Goal: Transaction & Acquisition: Purchase product/service

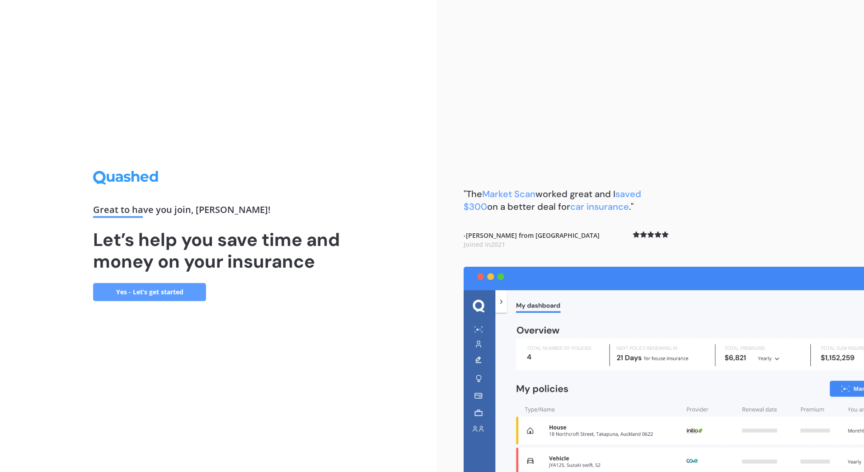
click at [160, 291] on link "Yes - Let’s get started" at bounding box center [149, 292] width 113 height 18
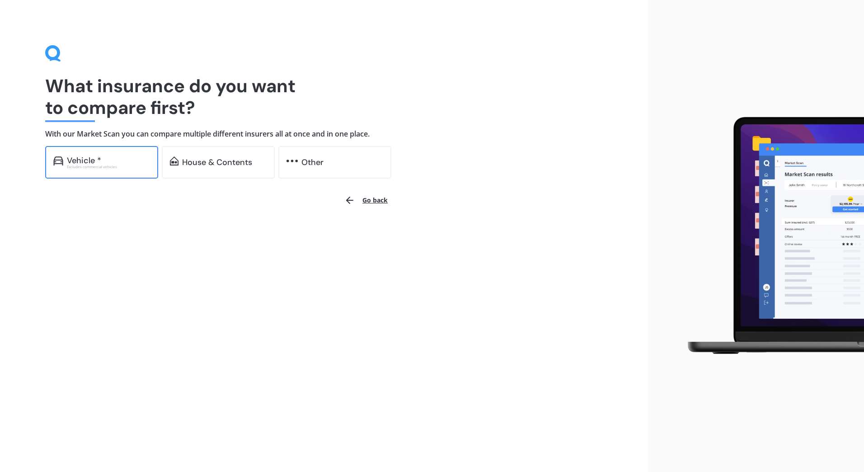
click at [153, 159] on div "Vehicle * Excludes commercial vehicles" at bounding box center [101, 162] width 113 height 33
